Goal: Information Seeking & Learning: Compare options

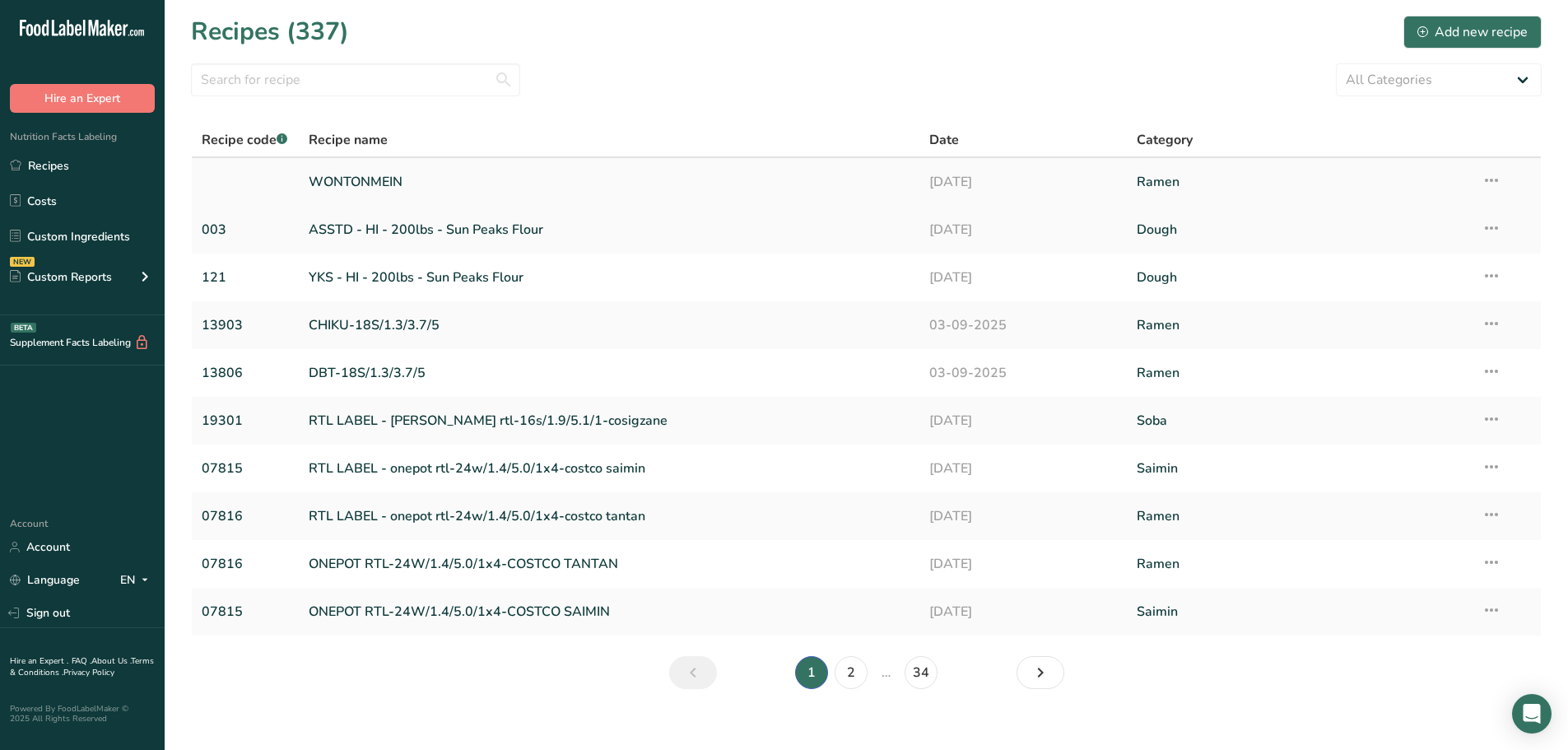
click at [401, 174] on link "WONTONMEIN" at bounding box center [610, 182] width 602 height 35
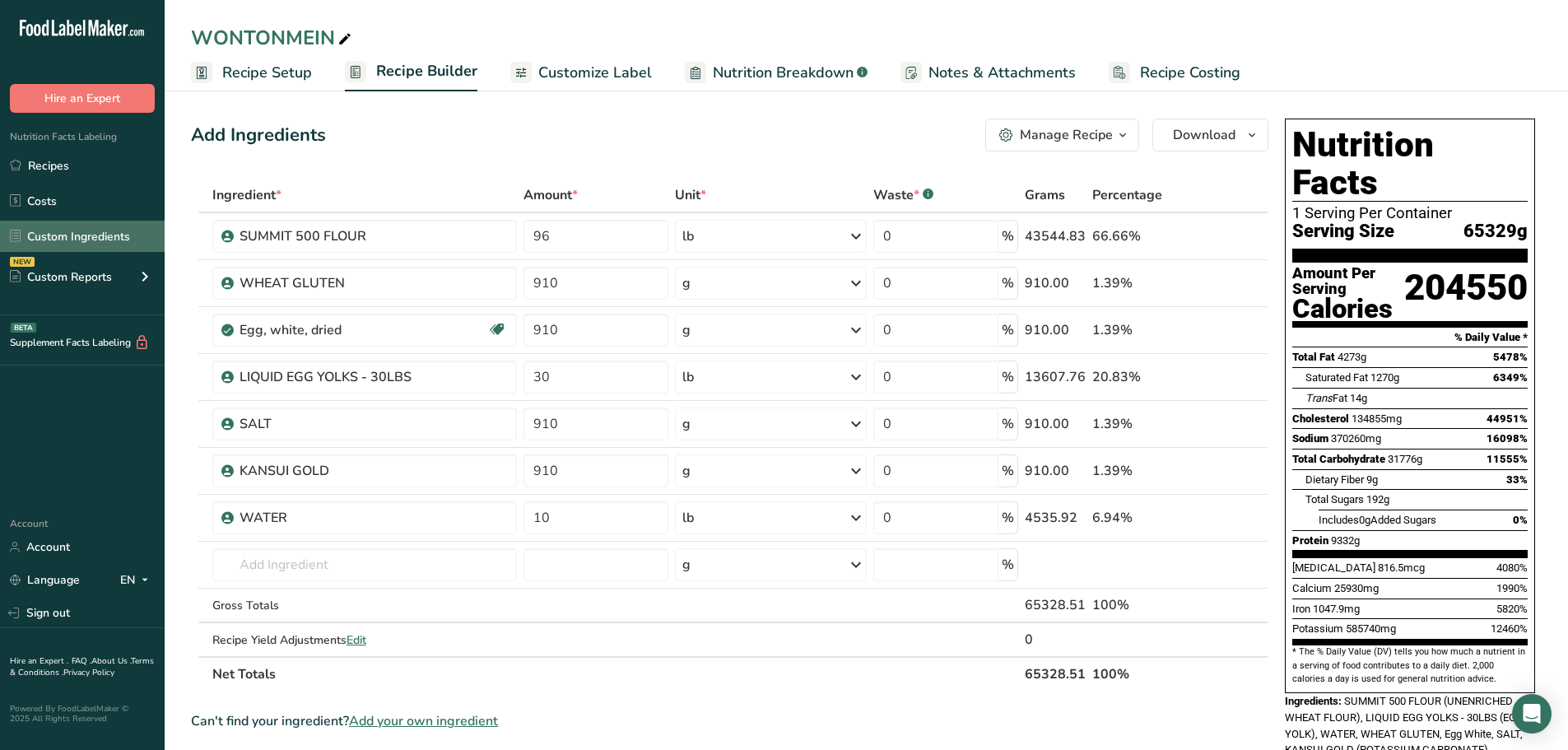
click at [80, 232] on link "Custom Ingredients" at bounding box center [82, 236] width 165 height 31
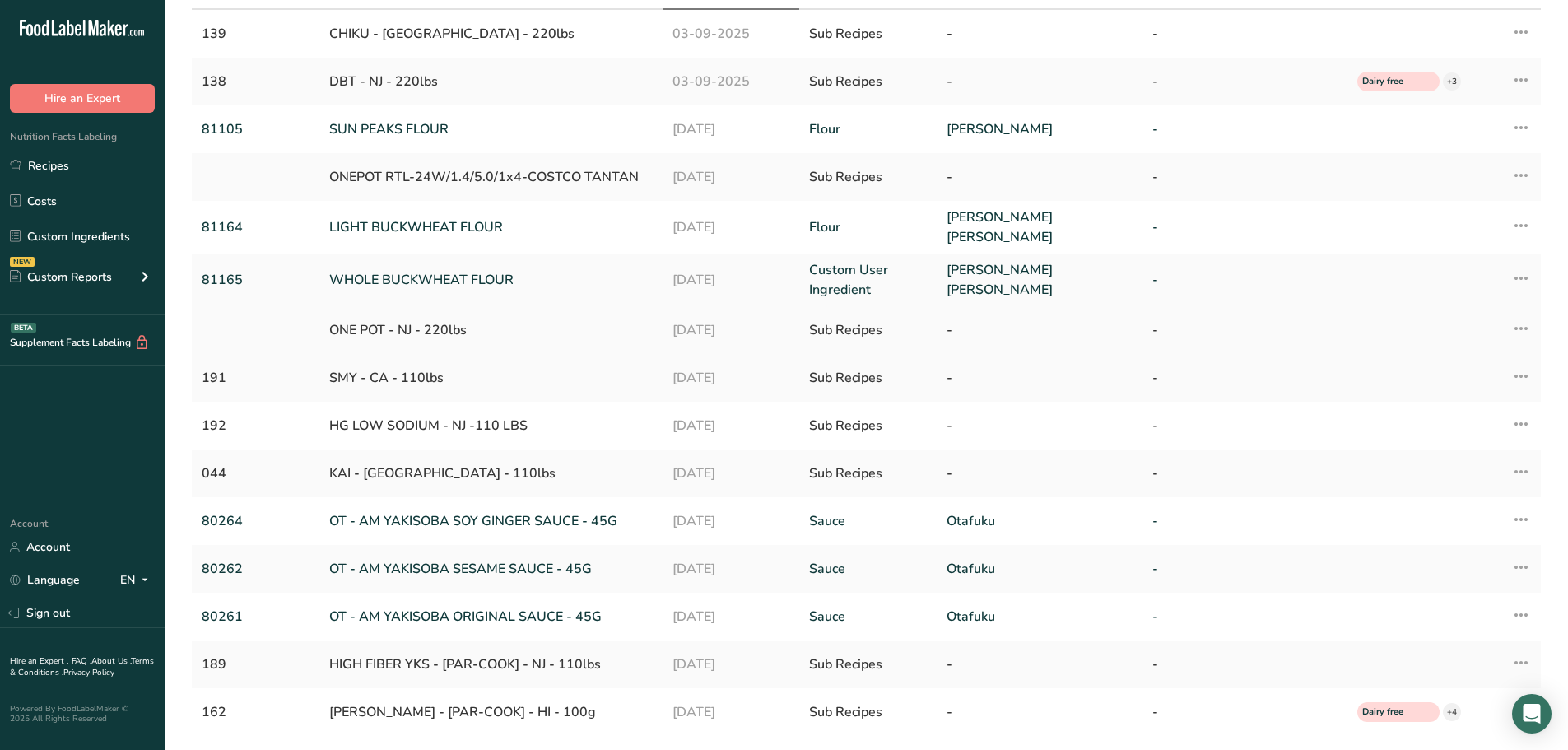
scroll to position [82, 0]
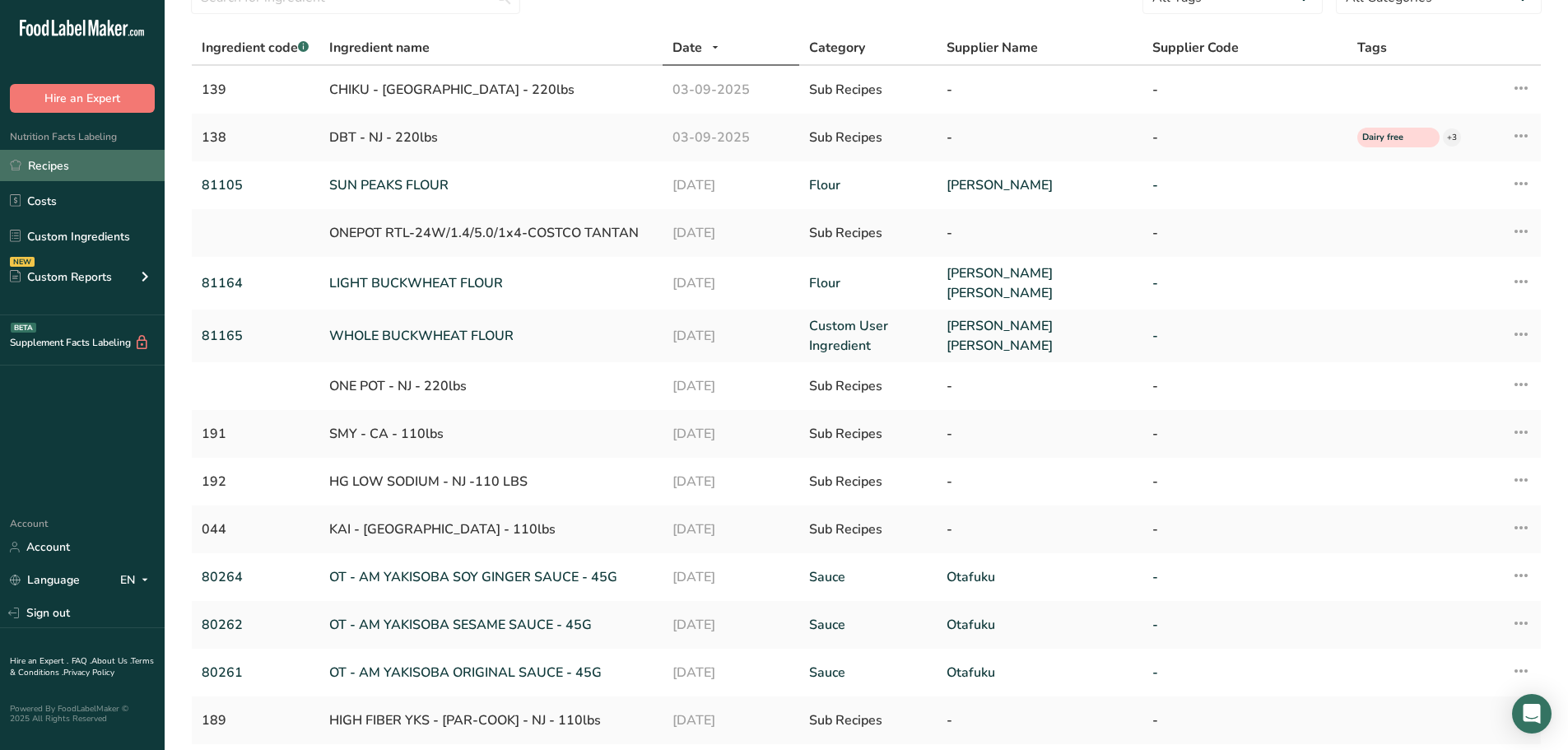
click at [88, 167] on link "Recipes" at bounding box center [82, 166] width 165 height 31
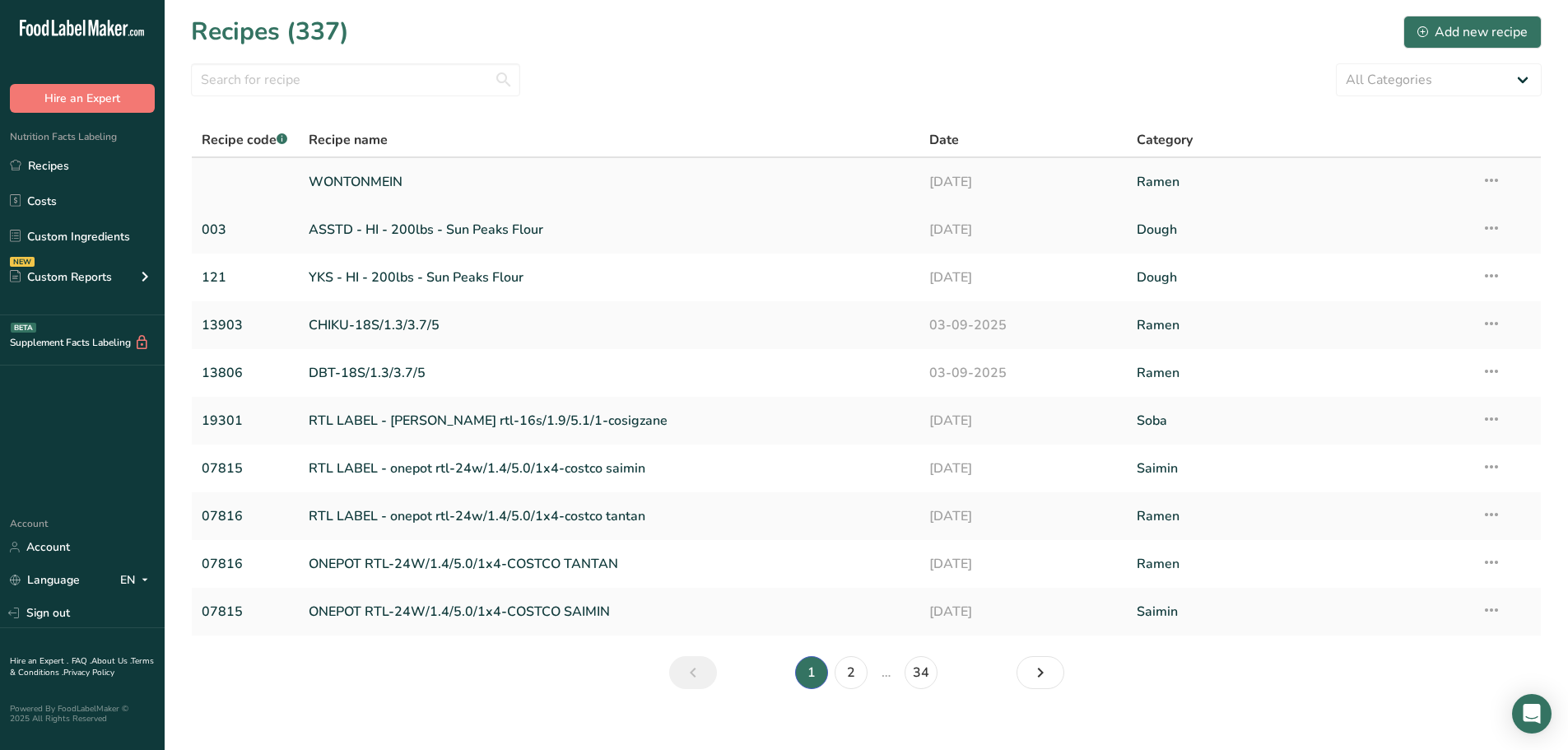
click at [339, 179] on link "WONTONMEIN" at bounding box center [610, 182] width 602 height 35
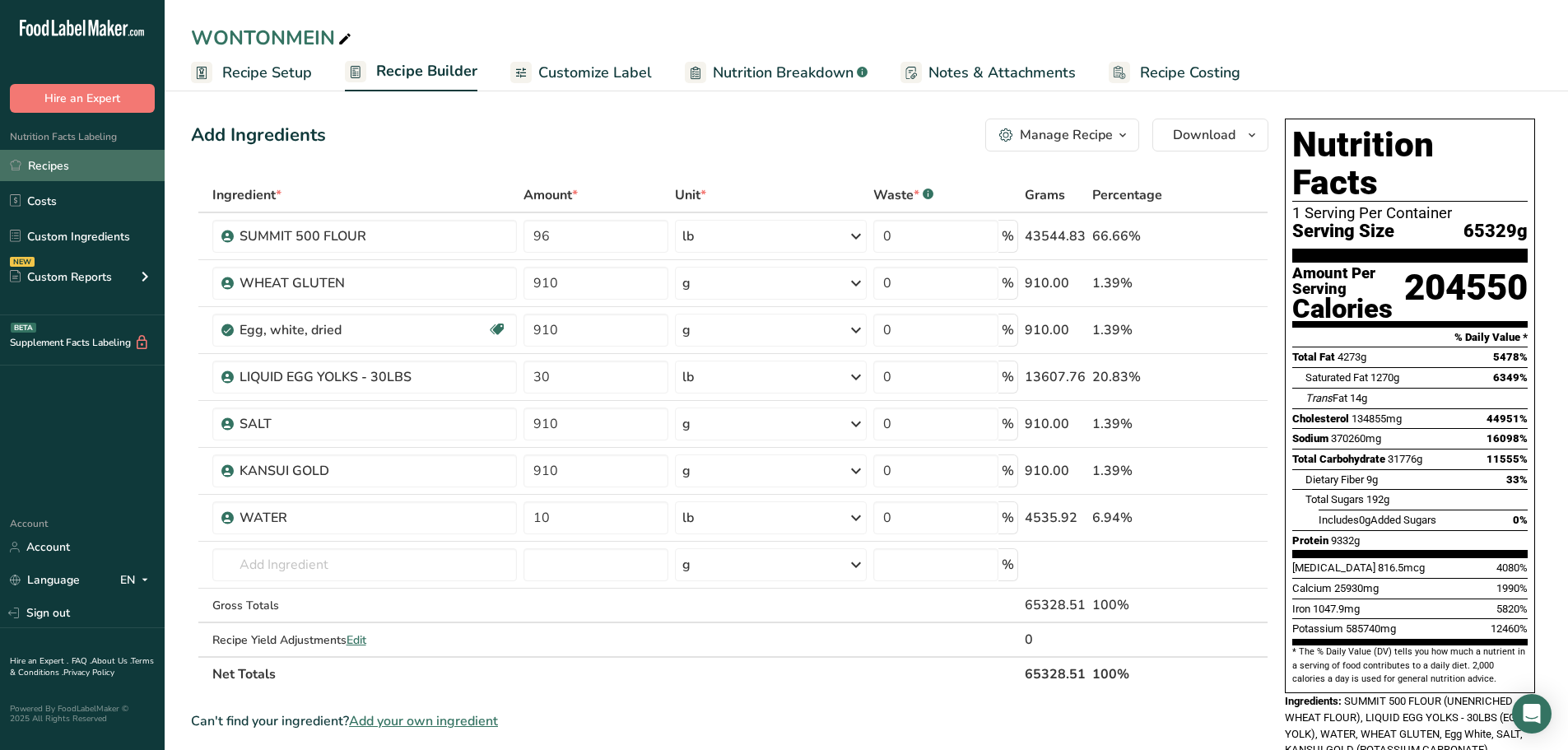
click at [75, 165] on link "Recipes" at bounding box center [82, 166] width 165 height 31
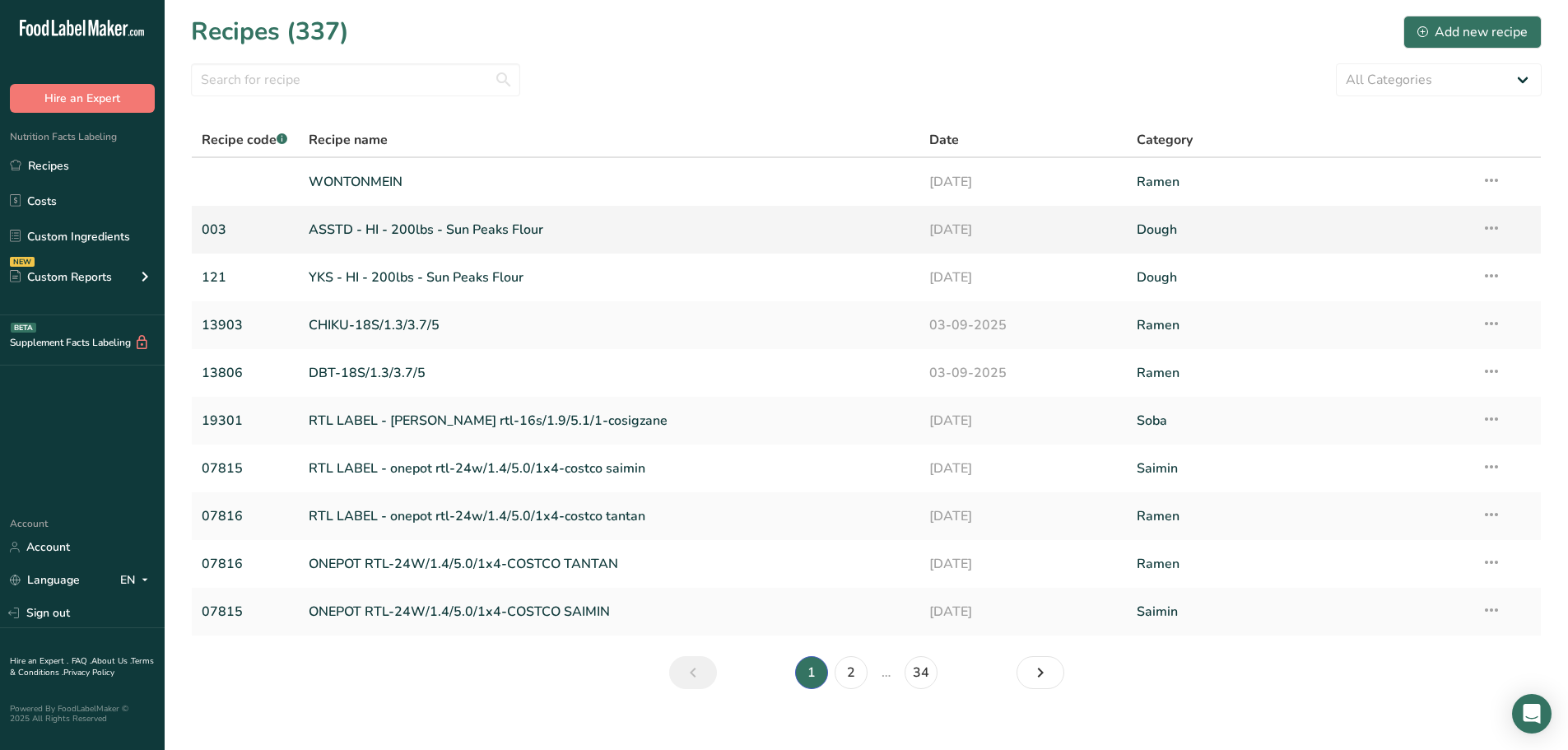
click at [408, 231] on link "ASSTD - HI - 200lbs - Sun Peaks Flour" at bounding box center [610, 230] width 602 height 35
click at [92, 270] on div "Custom Reports" at bounding box center [60, 277] width 102 height 17
click at [88, 359] on link "Ingredient Comparison NEW" at bounding box center [82, 351] width 165 height 37
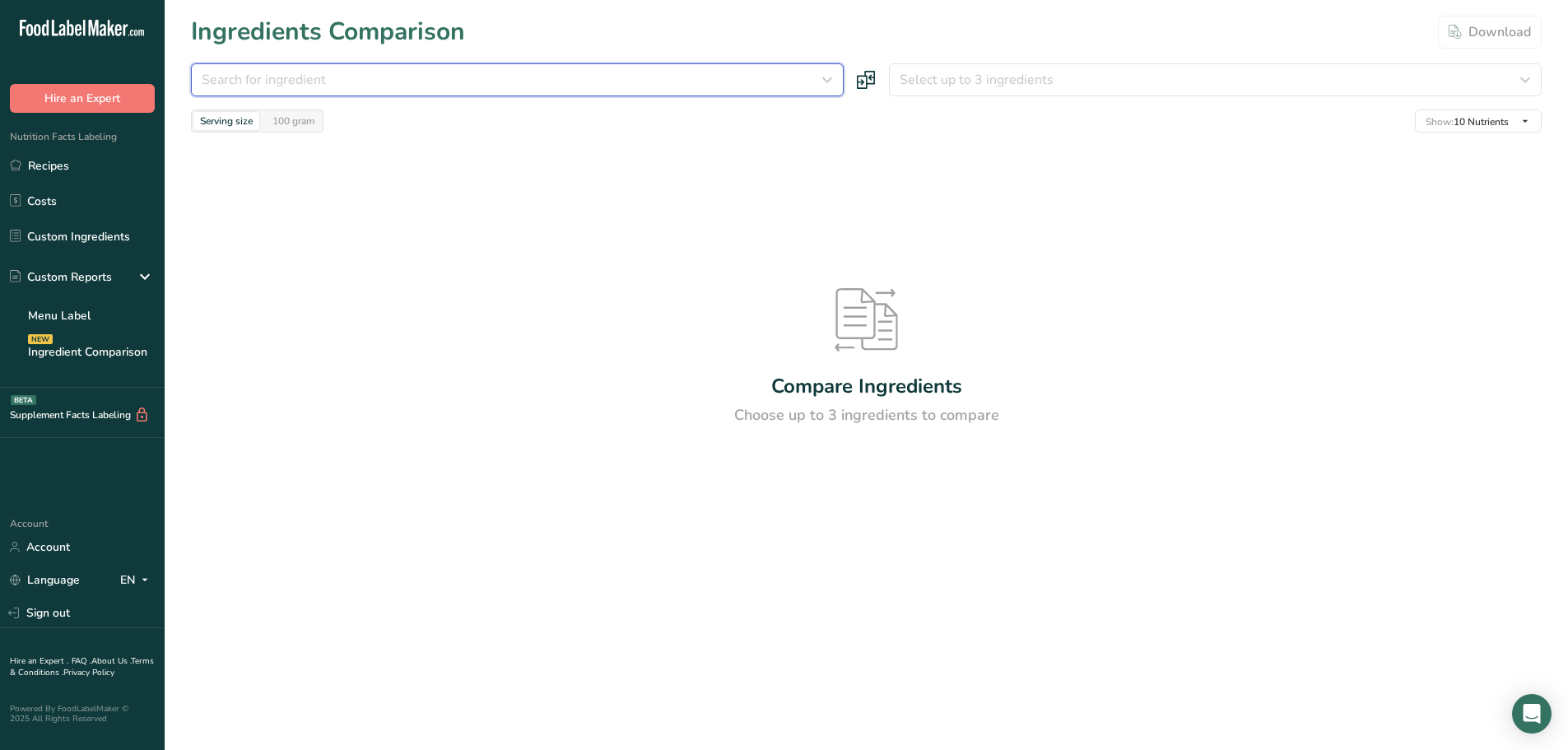
click at [391, 77] on div "Search for ingredient" at bounding box center [512, 79] width 622 height 20
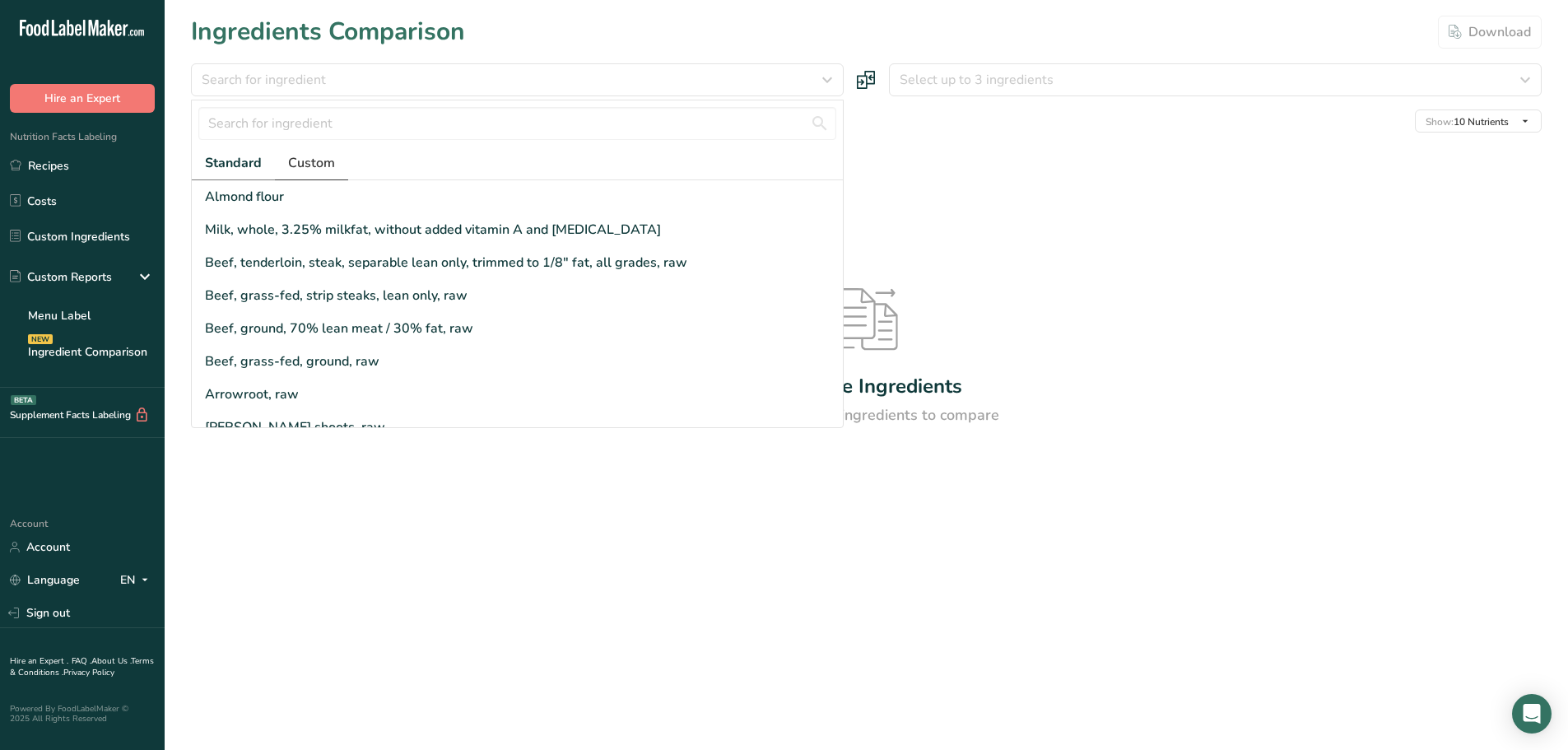
click at [317, 160] on span "Custom" at bounding box center [311, 163] width 47 height 20
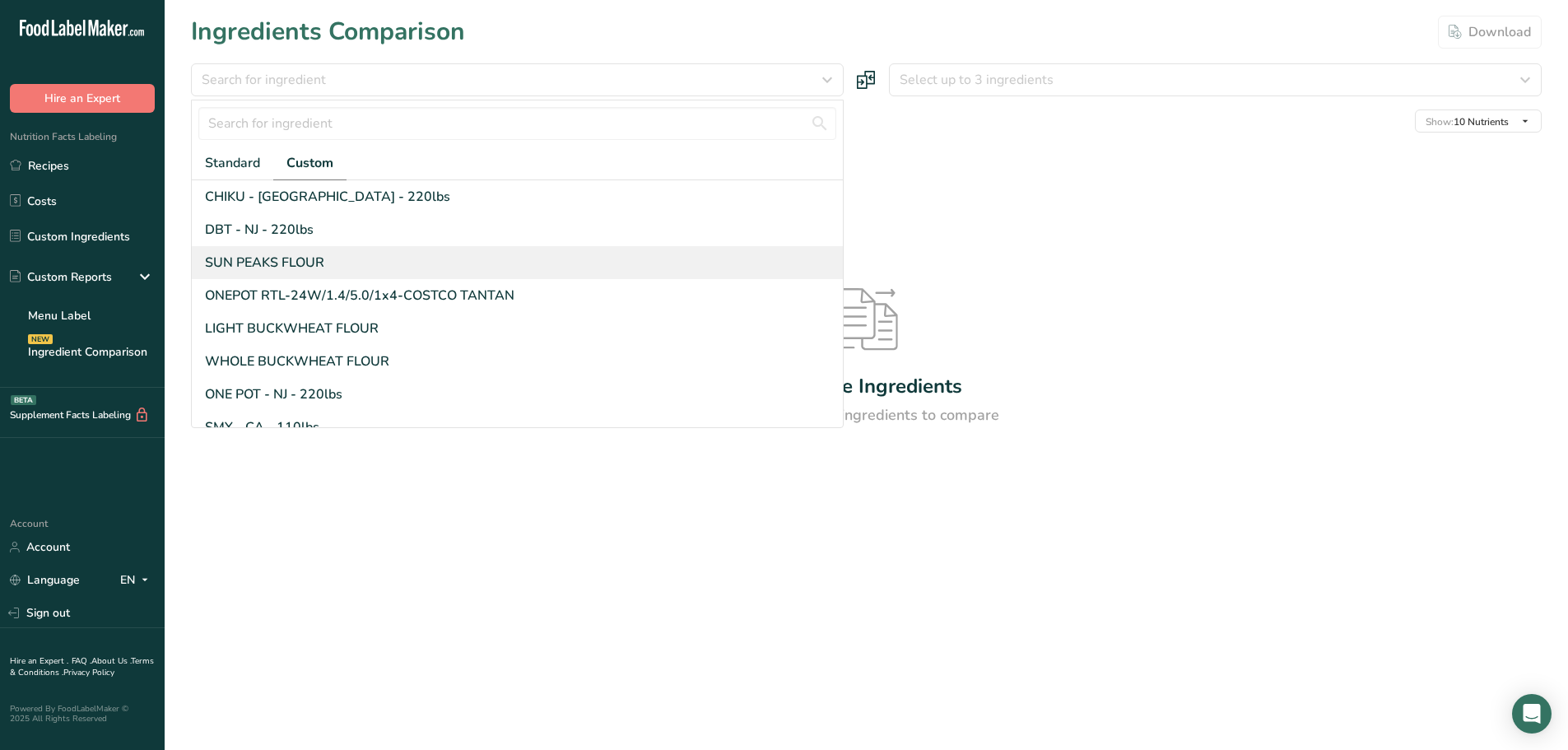
click at [310, 267] on div "SUN PEAKS FLOUR" at bounding box center [264, 262] width 119 height 20
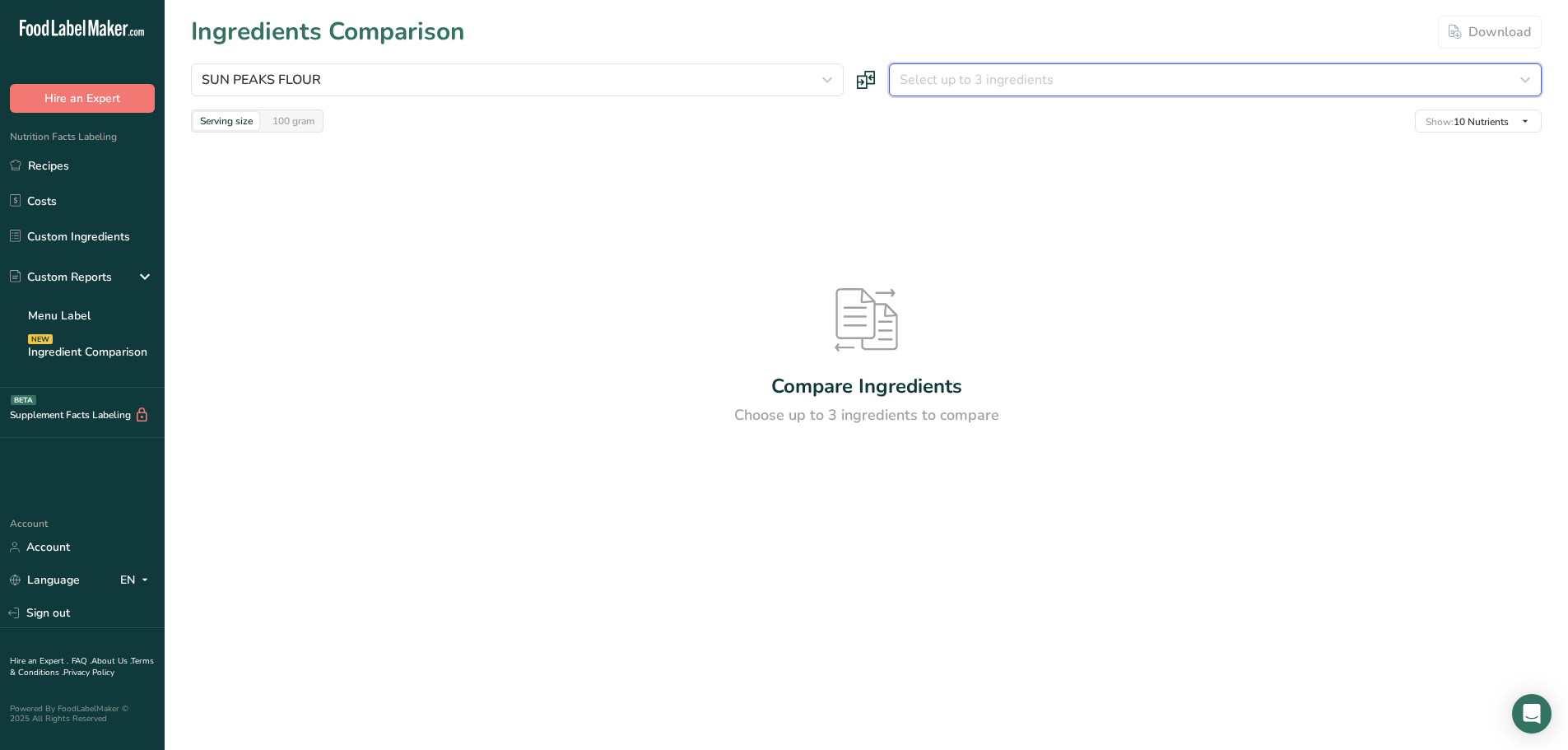
click at [1041, 74] on span "Select up to 3 ingredients" at bounding box center [977, 79] width 154 height 20
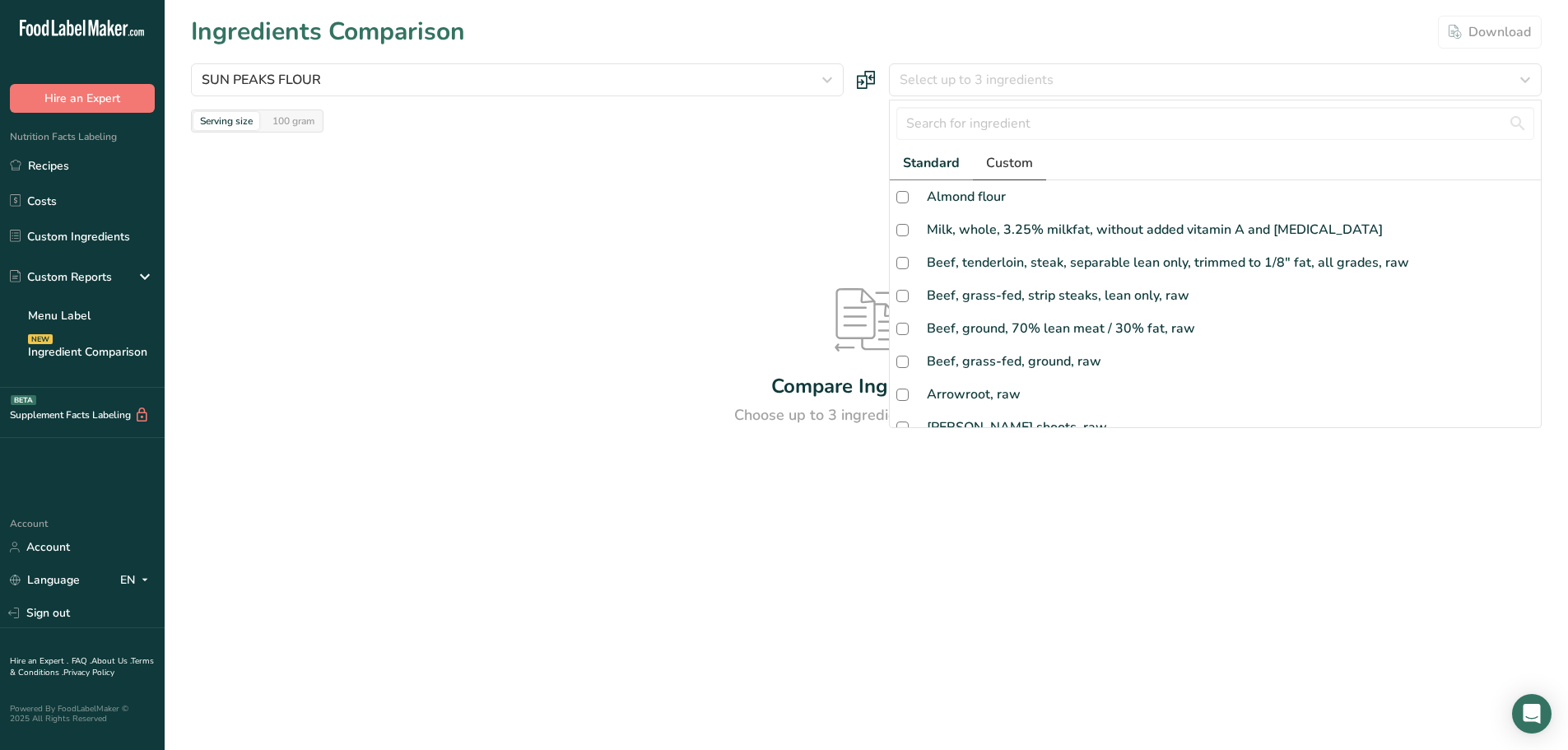
click at [1003, 149] on link "Custom" at bounding box center [1010, 163] width 73 height 34
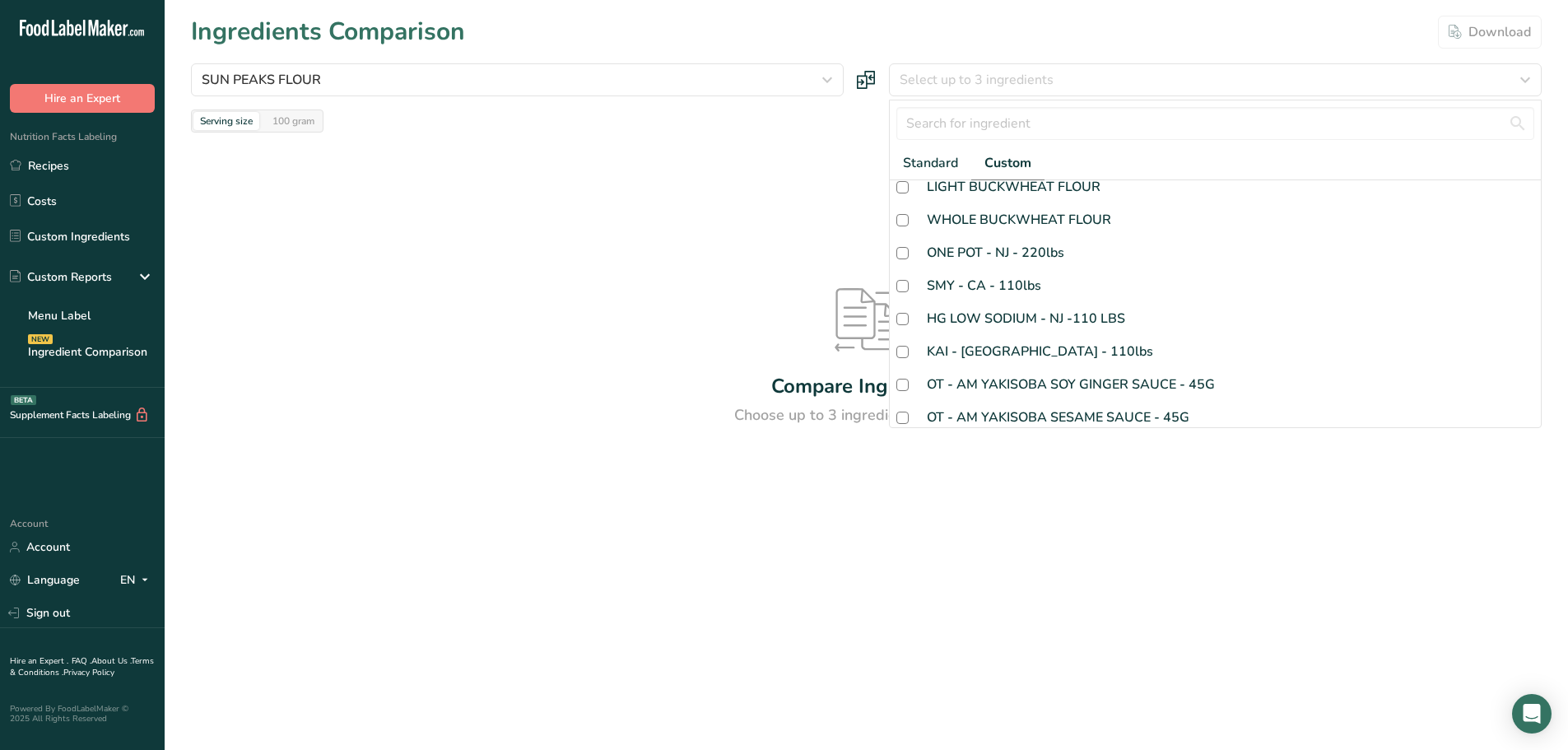
scroll to position [82, 0]
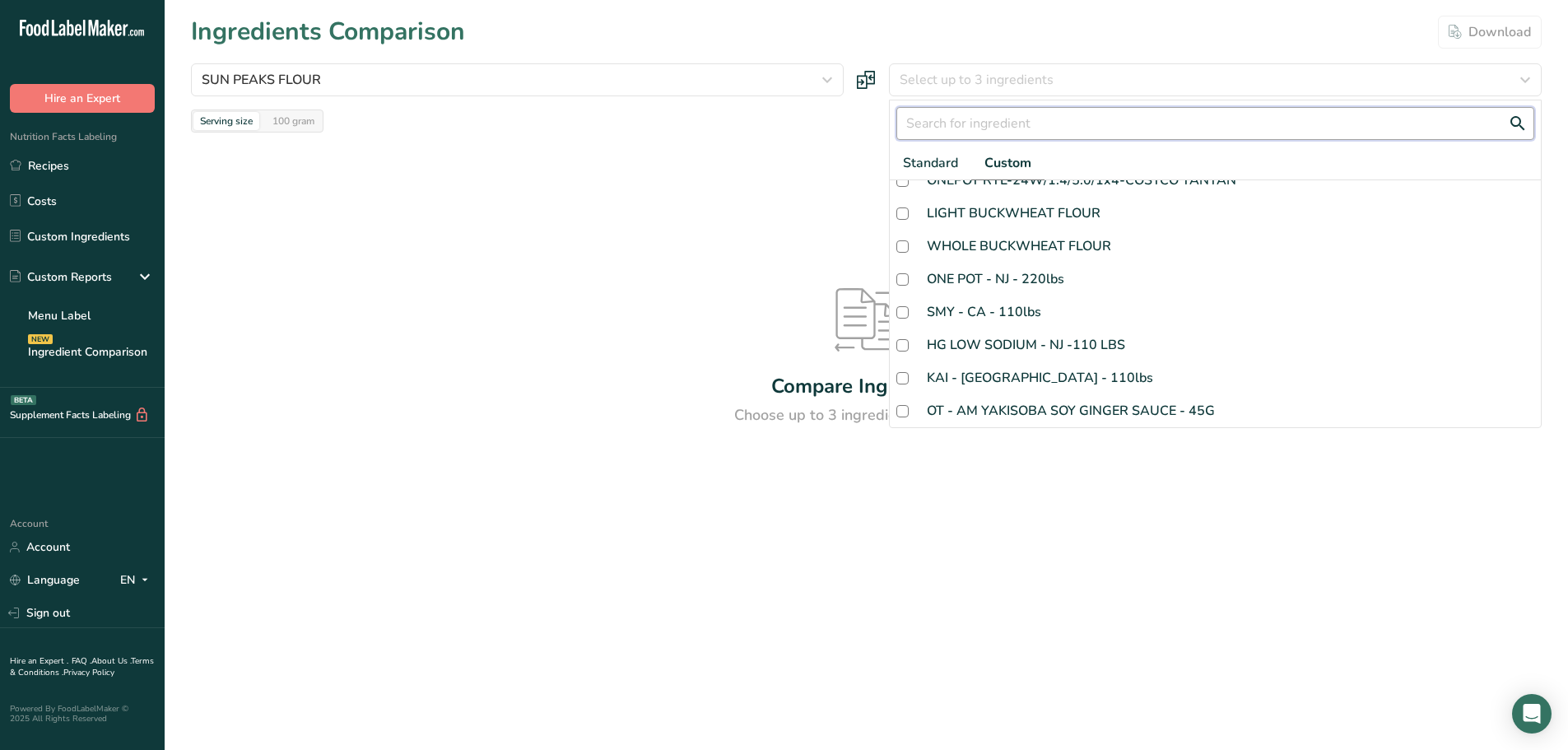
click at [1051, 116] on input "text" at bounding box center [1216, 124] width 638 height 33
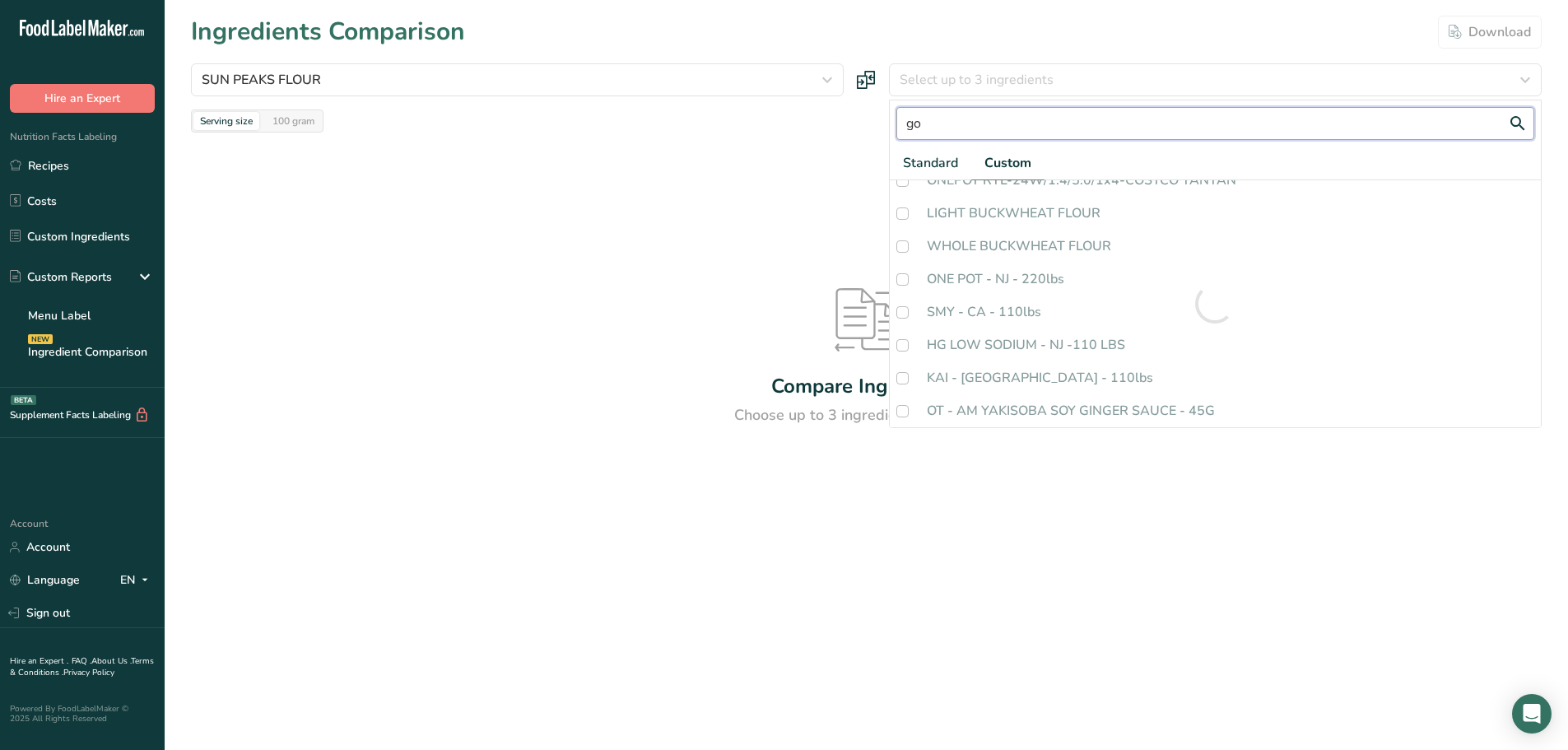
scroll to position [0, 0]
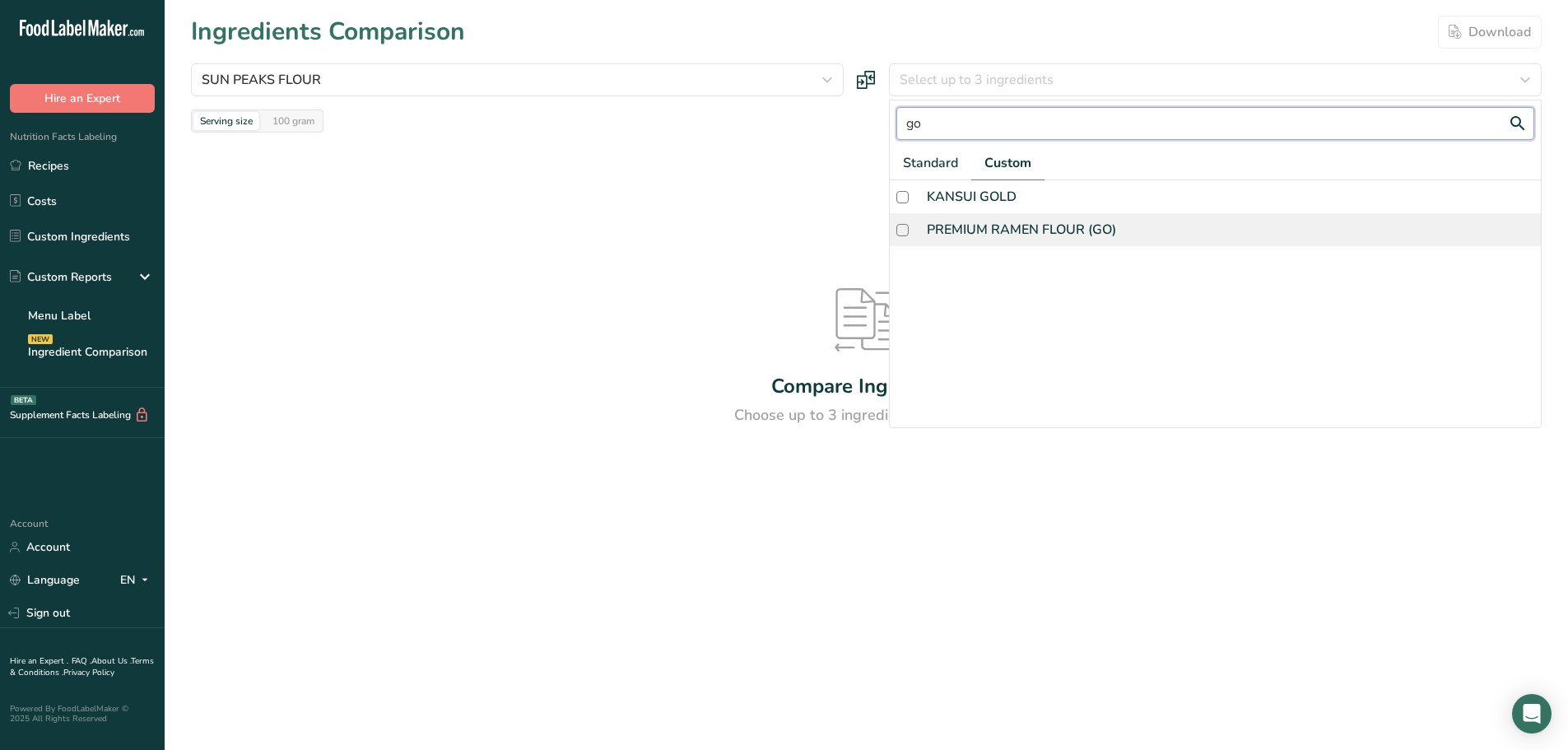
type input "go"
click at [1035, 223] on div "PREMIUM RAMEN FLOUR (GO)" at bounding box center [1021, 229] width 189 height 20
checkbox input "true"
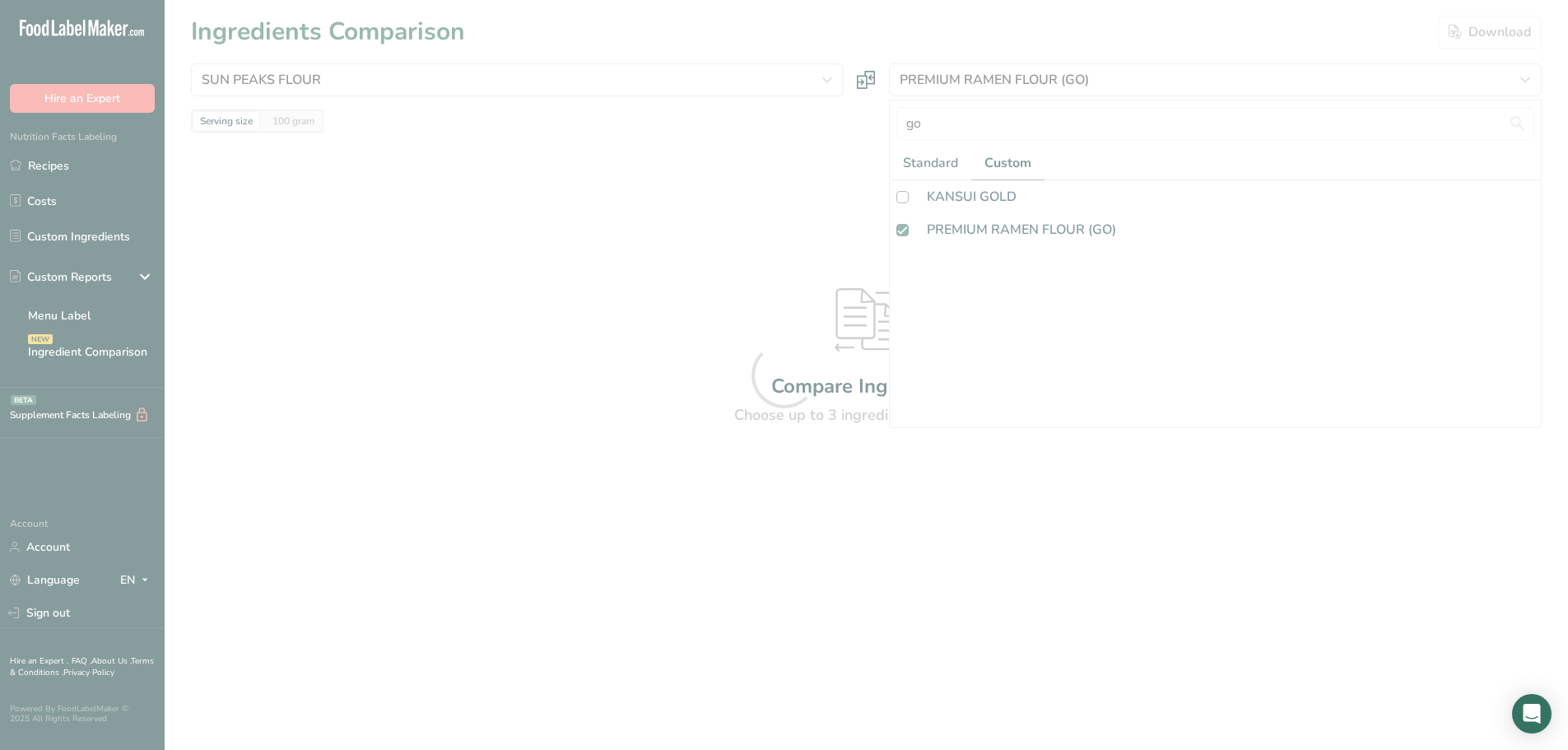
click at [681, 231] on section "Ingredients Comparison Download SUN PEAKS FLOUR Standard Custom [GEOGRAPHIC_DAT…" at bounding box center [867, 304] width 1404 height 610
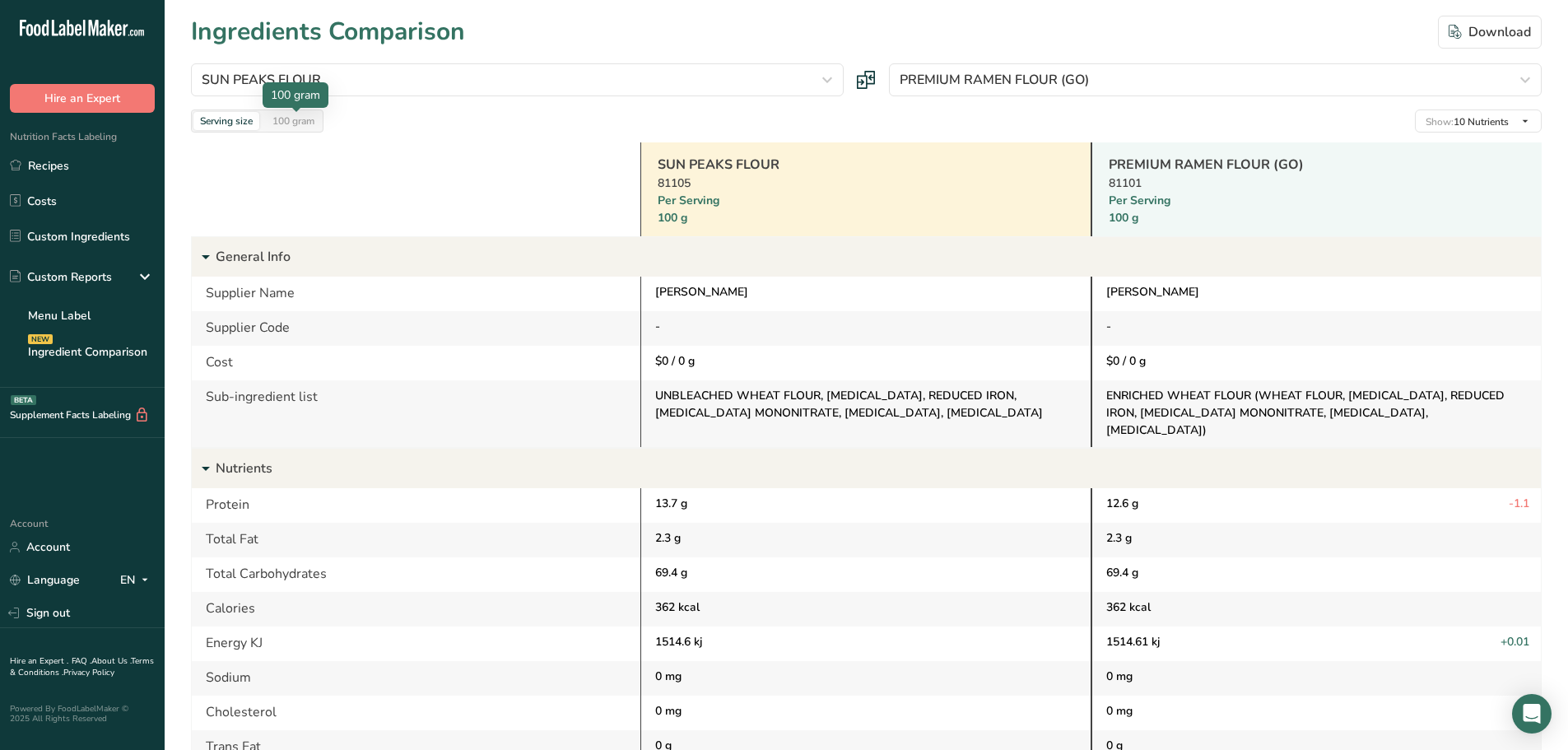
click at [306, 122] on div "100 gram" at bounding box center [293, 120] width 55 height 18
click at [53, 233] on link "Custom Ingredients" at bounding box center [82, 236] width 165 height 31
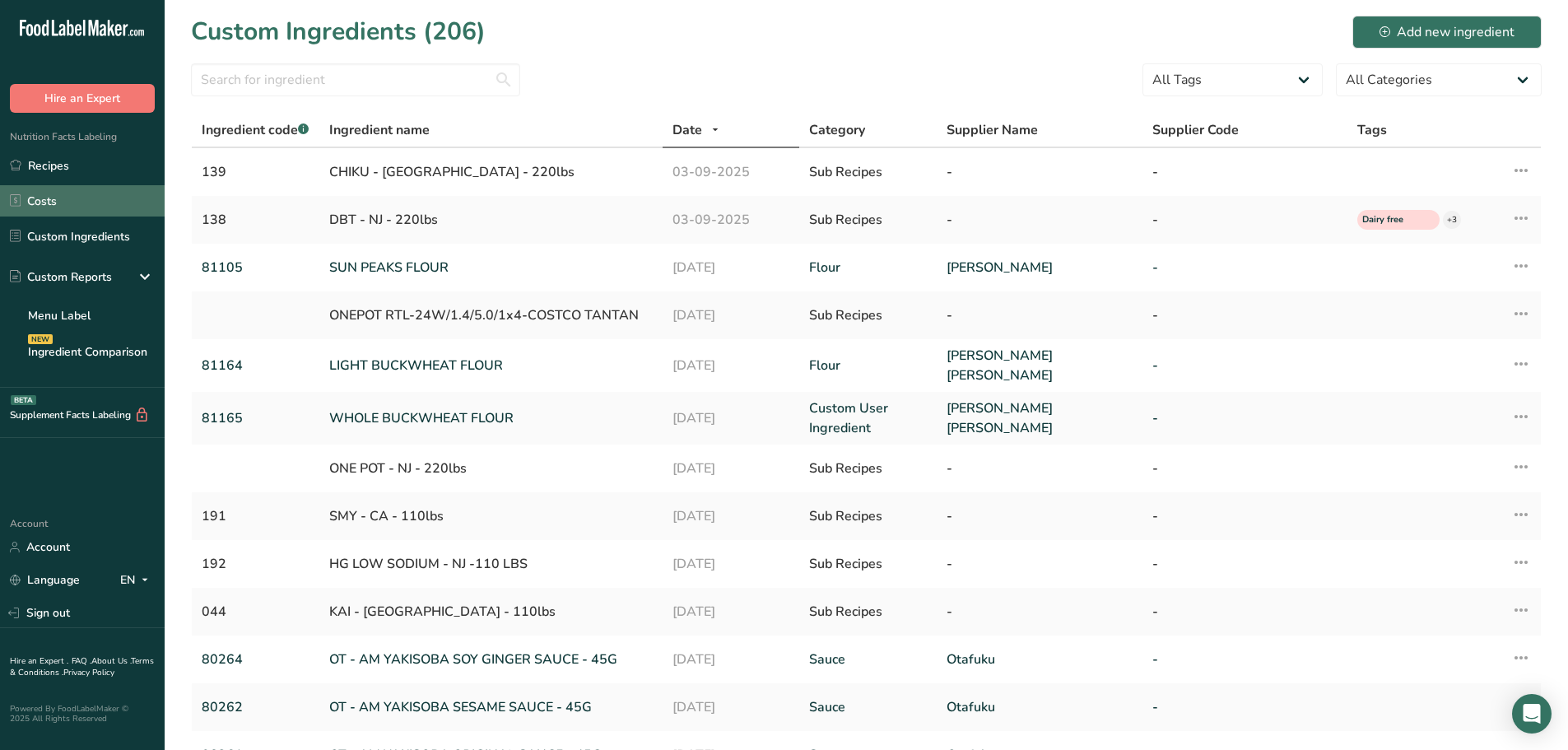
click at [65, 198] on link "Costs" at bounding box center [82, 201] width 165 height 31
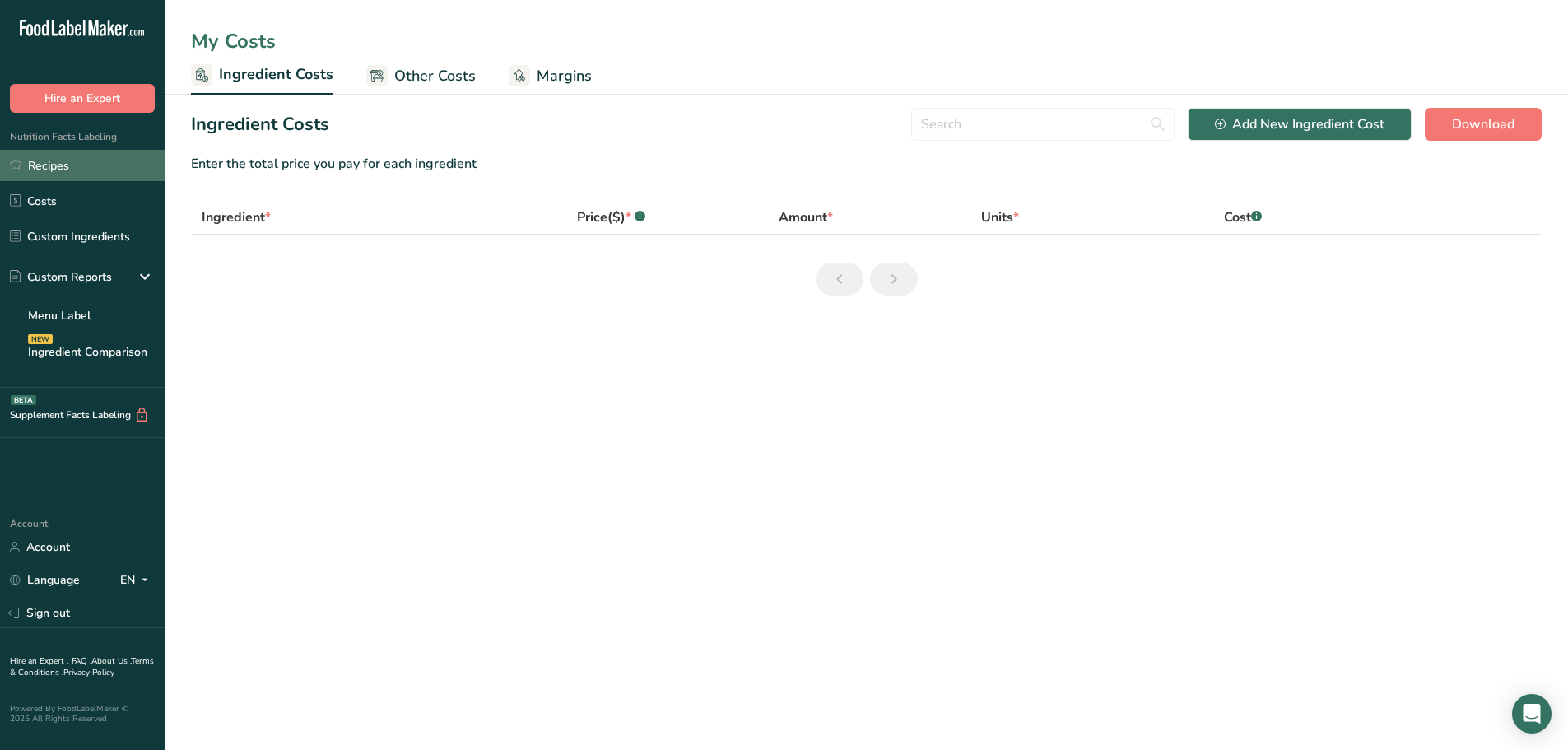
click at [76, 164] on link "Recipes" at bounding box center [82, 166] width 165 height 31
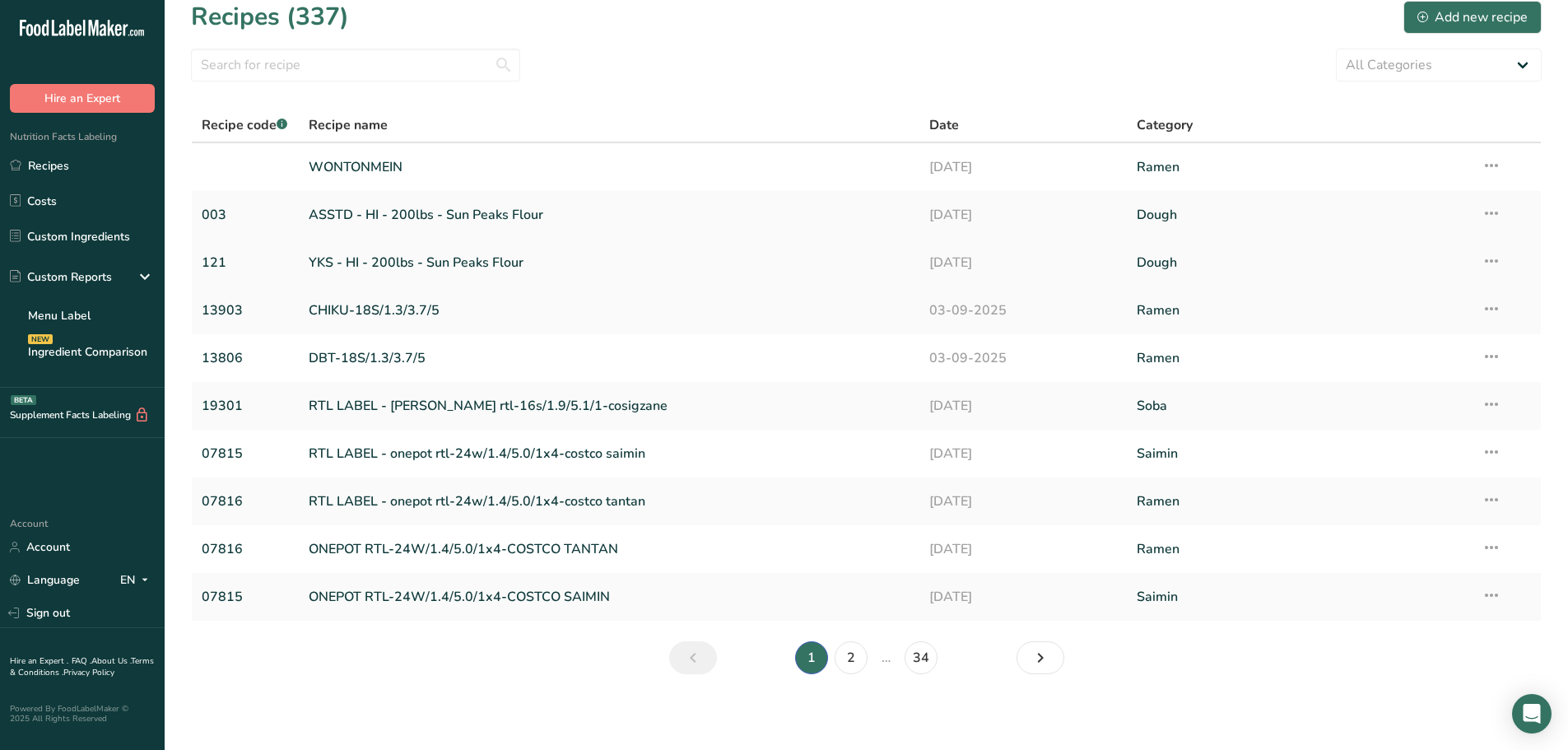
scroll to position [18, 0]
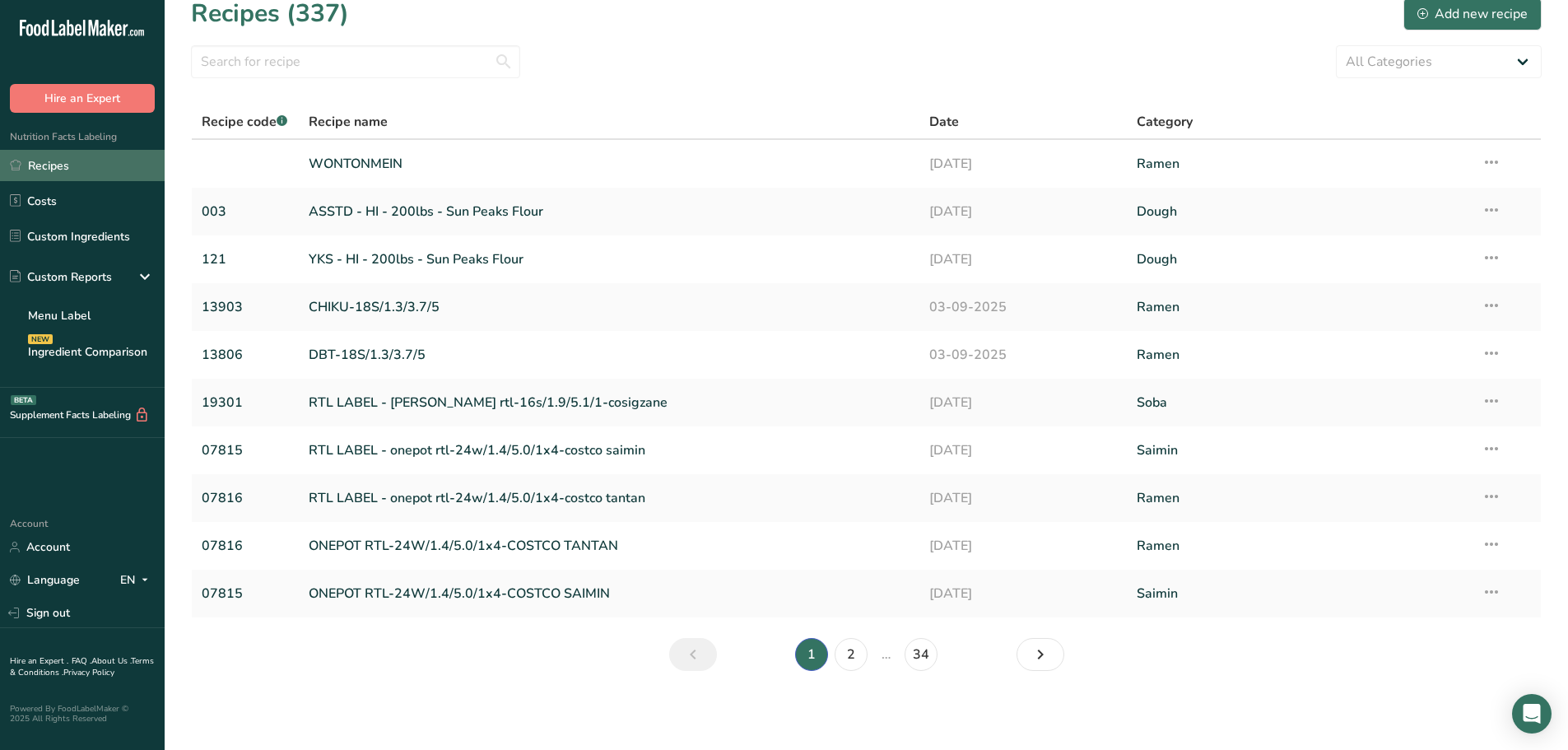
click at [72, 161] on link "Recipes" at bounding box center [82, 166] width 165 height 31
click at [76, 227] on link "Custom Ingredients" at bounding box center [82, 236] width 165 height 31
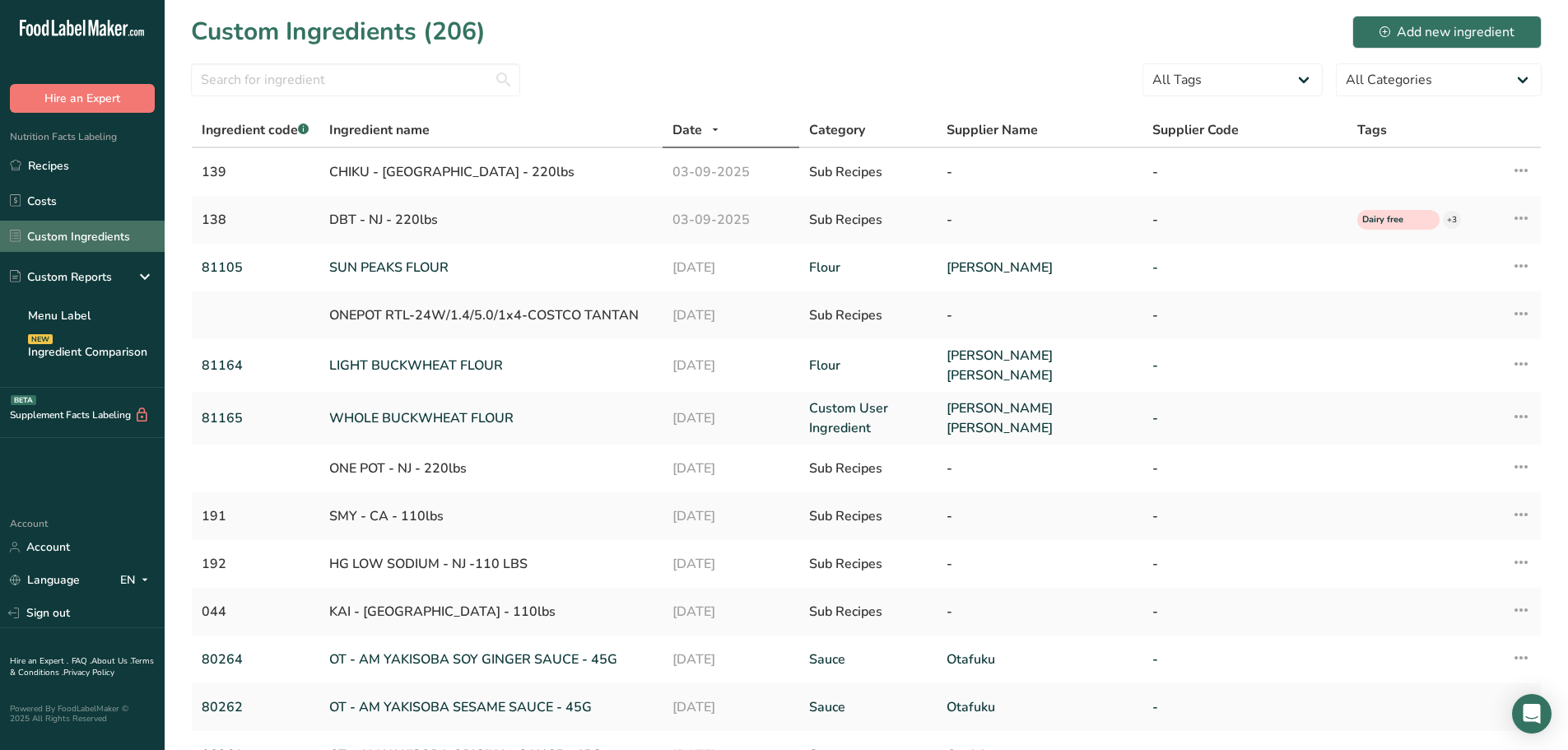
click at [66, 231] on link "Custom Ingredients" at bounding box center [82, 236] width 165 height 31
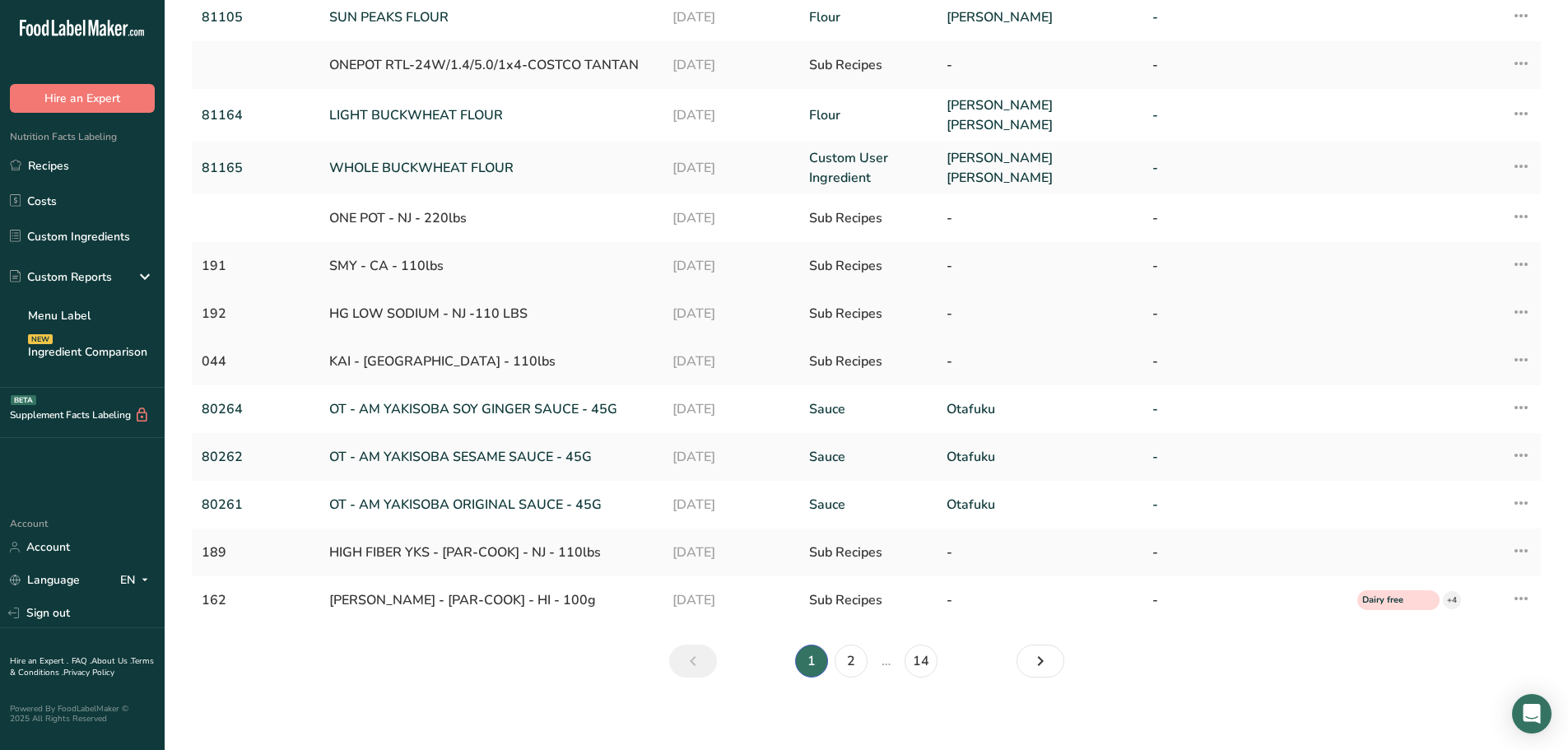
scroll to position [252, 0]
drag, startPoint x: 1042, startPoint y: 658, endPoint x: 1036, endPoint y: 647, distance: 12.5
click at [1042, 658] on icon "Next" at bounding box center [1040, 659] width 20 height 30
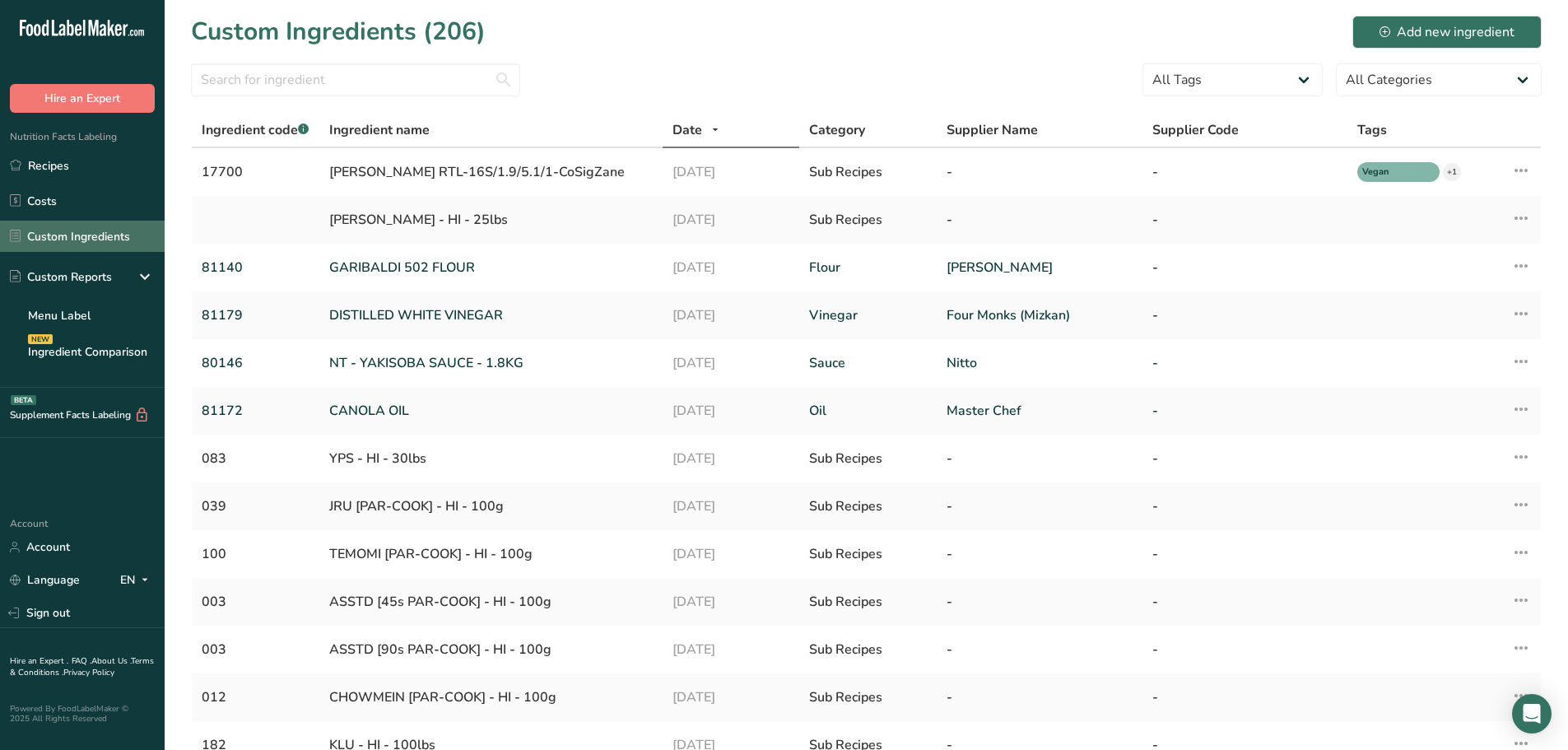
click at [86, 232] on link "Custom Ingredients" at bounding box center [82, 236] width 165 height 31
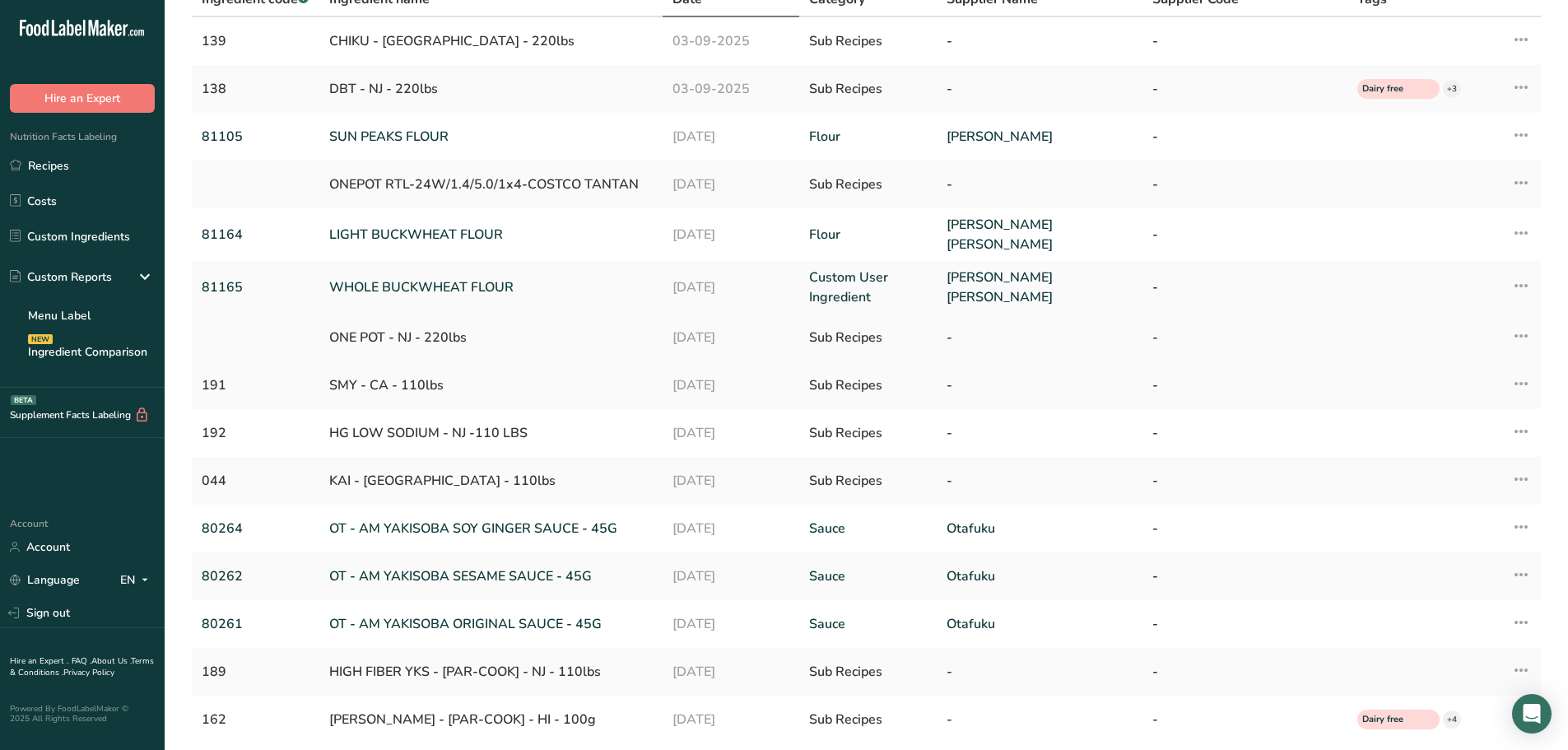
scroll to position [169, 0]
